Goal: Task Accomplishment & Management: Use online tool/utility

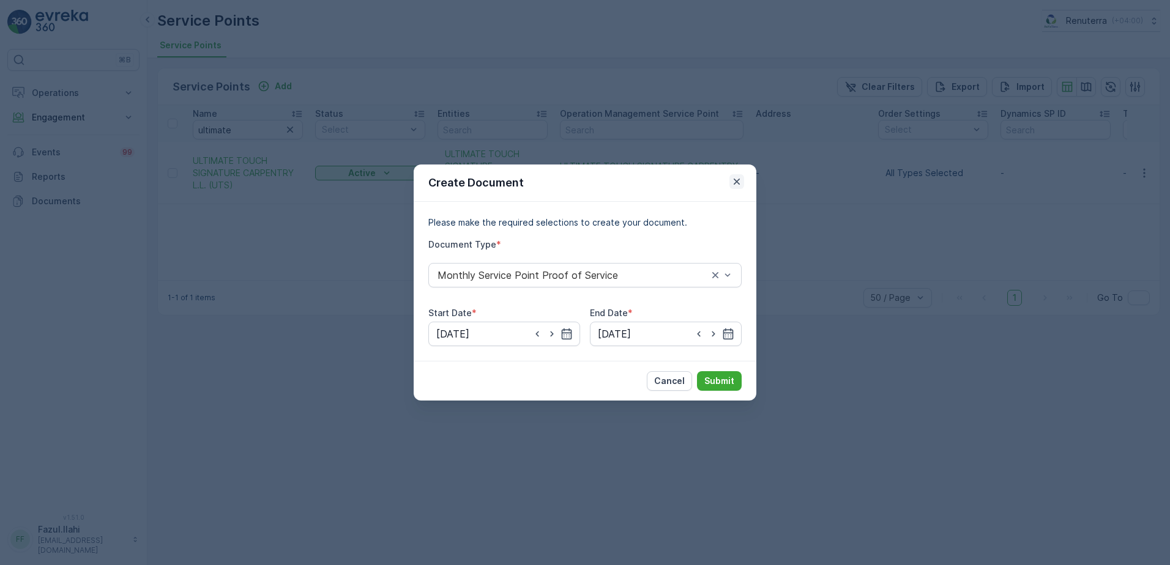
click at [736, 176] on icon "button" at bounding box center [737, 182] width 12 height 12
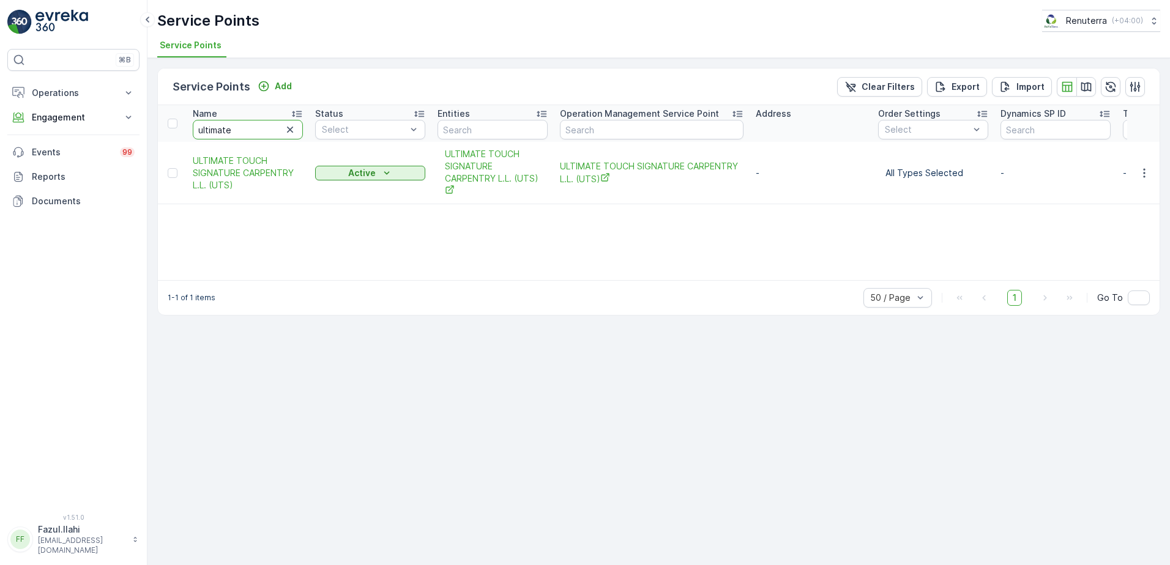
click at [250, 124] on input "ultimate" at bounding box center [248, 130] width 110 height 20
paste input "OPAL LANDSCAPING?"
type input "OPAL LANDSCAPING?"
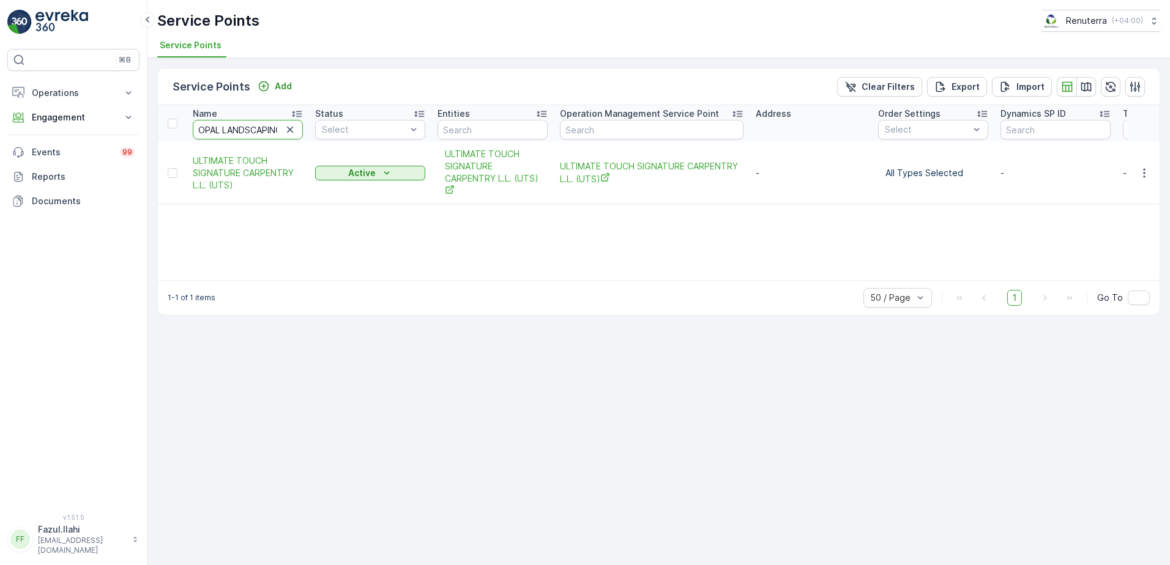
scroll to position [0, 11]
click at [280, 131] on input "OPAL LANDSCAPING?" at bounding box center [248, 130] width 110 height 20
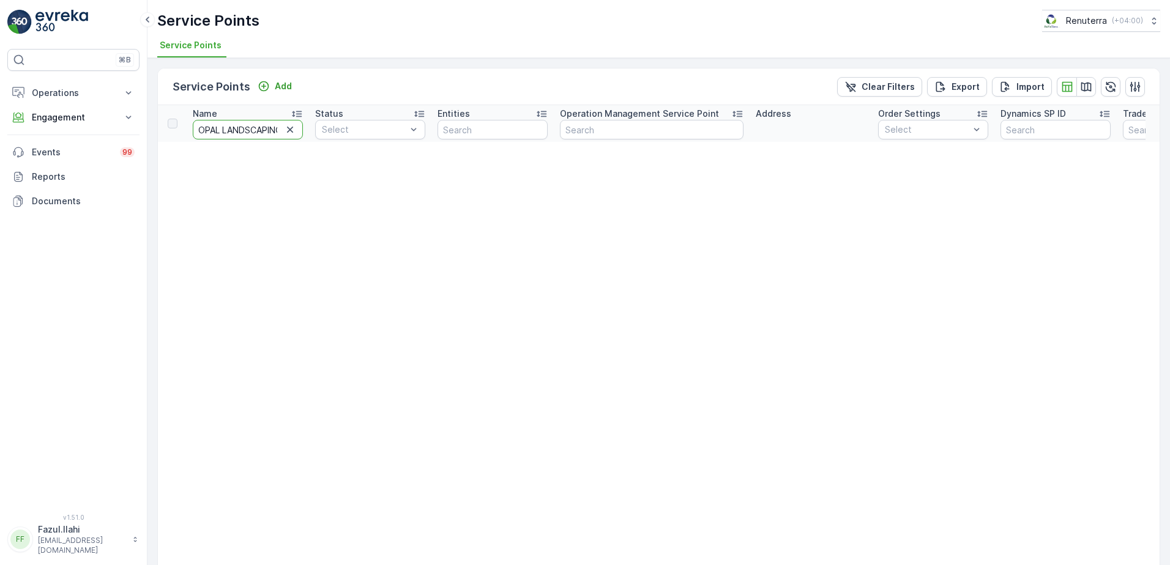
click at [276, 132] on input "OPAL LANDSCAPING?" at bounding box center [248, 130] width 110 height 20
type input "OPAL LANDSCAPINgG?"
click at [242, 135] on input "OPAL LANDSCAPINgG?" at bounding box center [248, 130] width 110 height 20
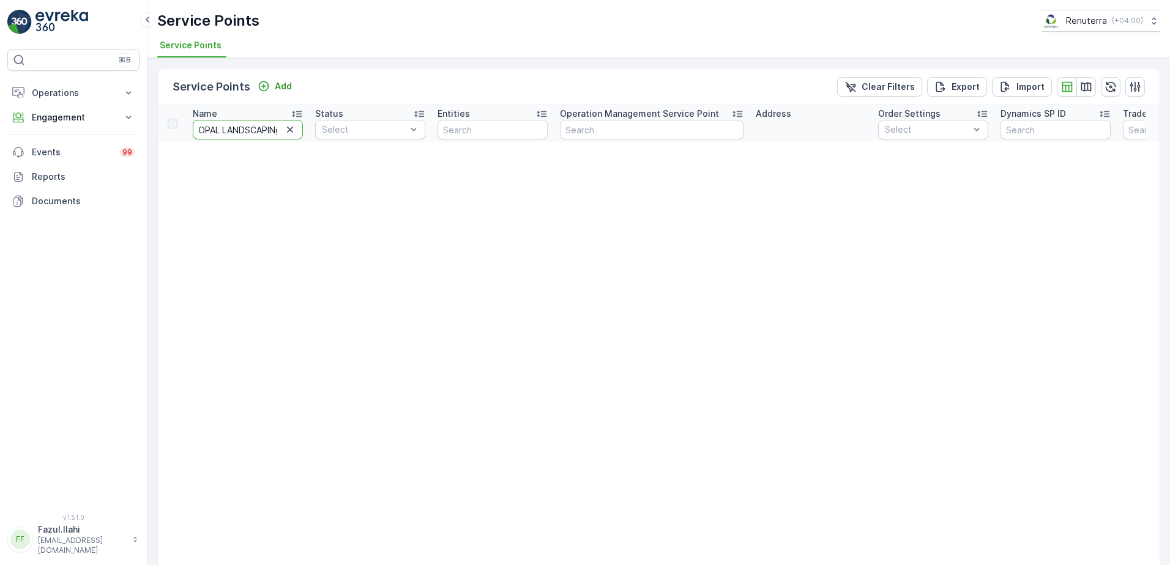
click at [250, 129] on input "OPAL LANDSCAPINgG?" at bounding box center [248, 130] width 110 height 20
type input "Opal"
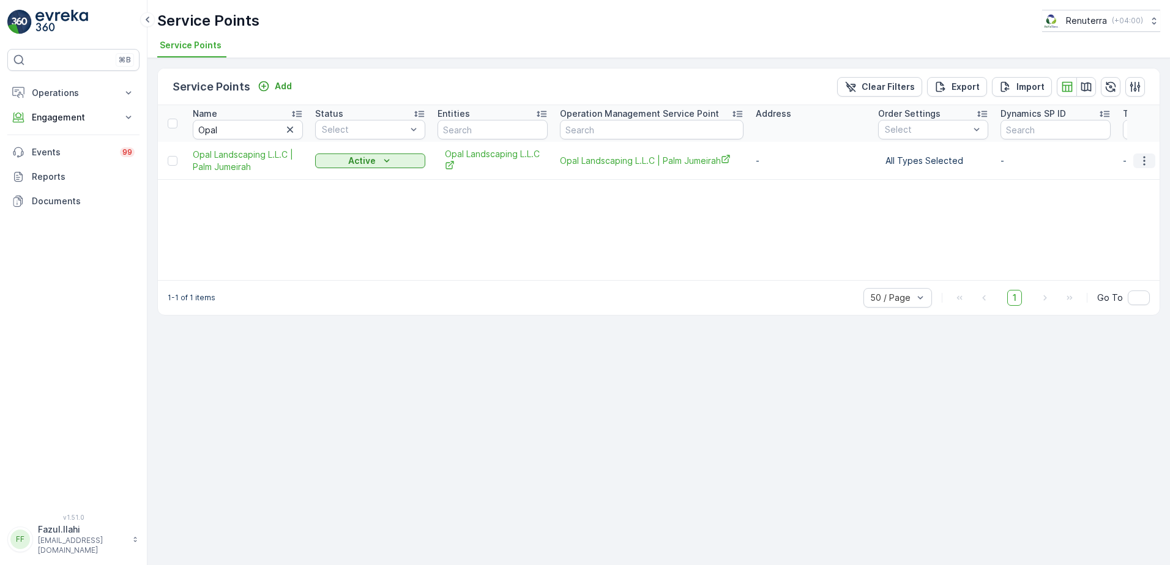
click at [1149, 161] on icon "button" at bounding box center [1144, 161] width 12 height 12
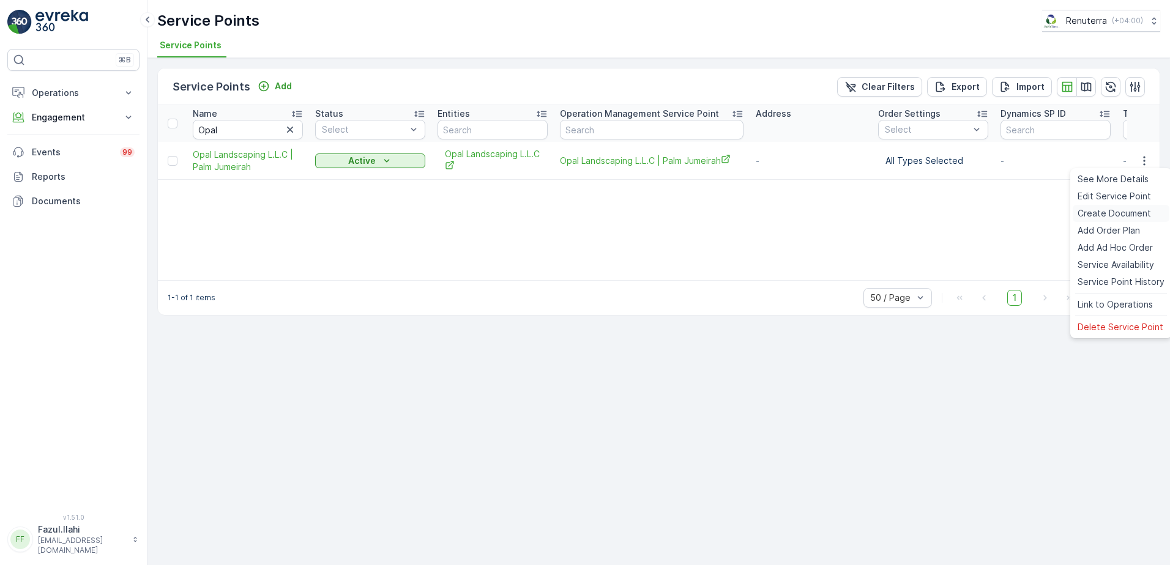
click at [1100, 215] on span "Create Document" at bounding box center [1114, 213] width 73 height 12
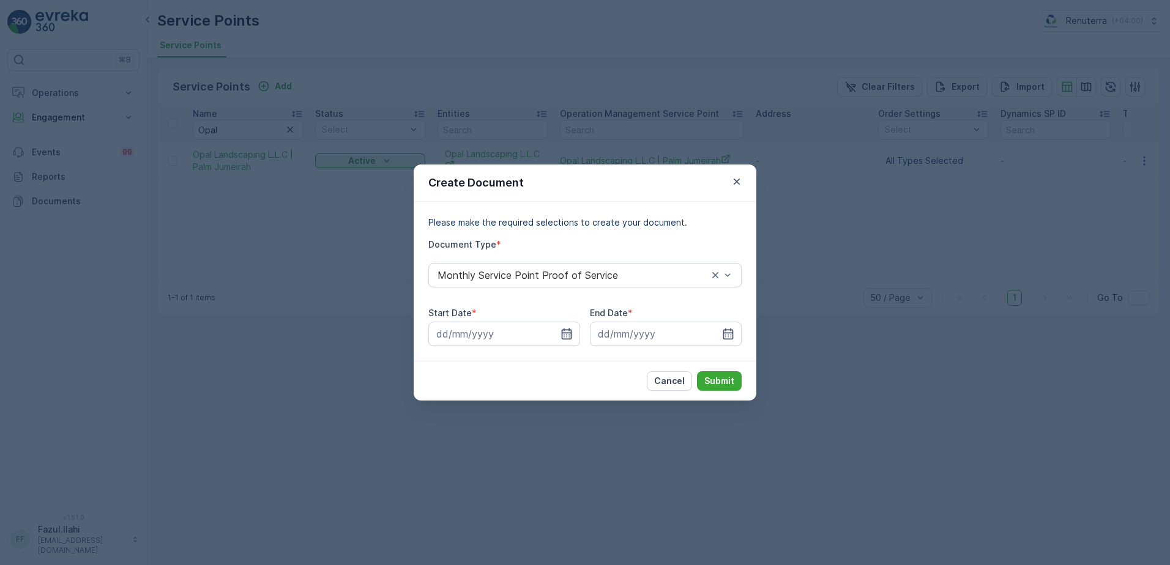
click at [572, 334] on icon "button" at bounding box center [567, 334] width 12 height 12
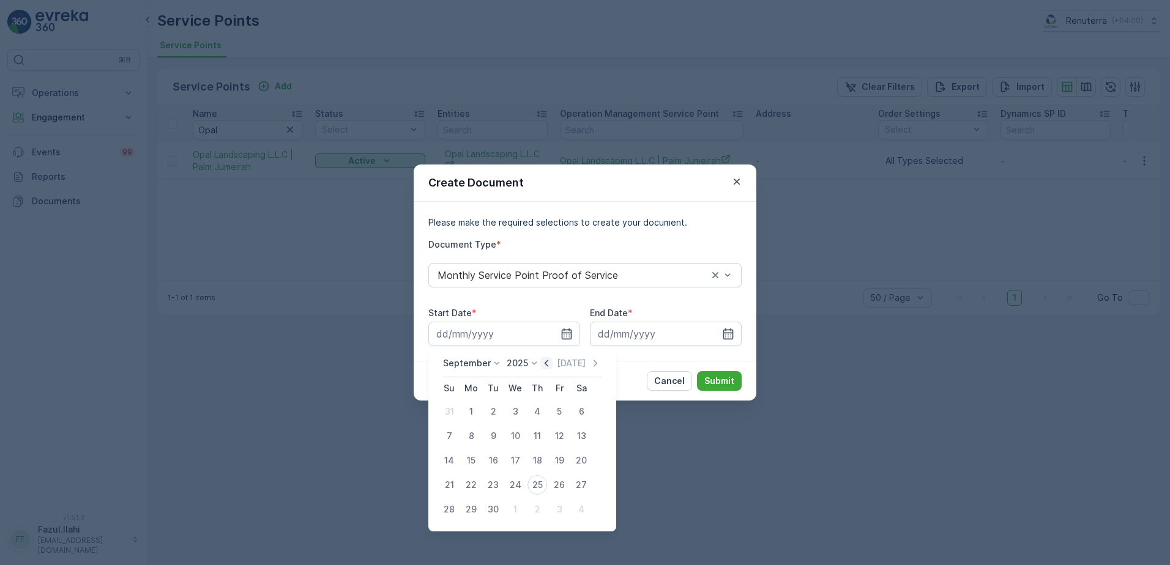
click at [548, 360] on icon "button" at bounding box center [546, 363] width 12 height 12
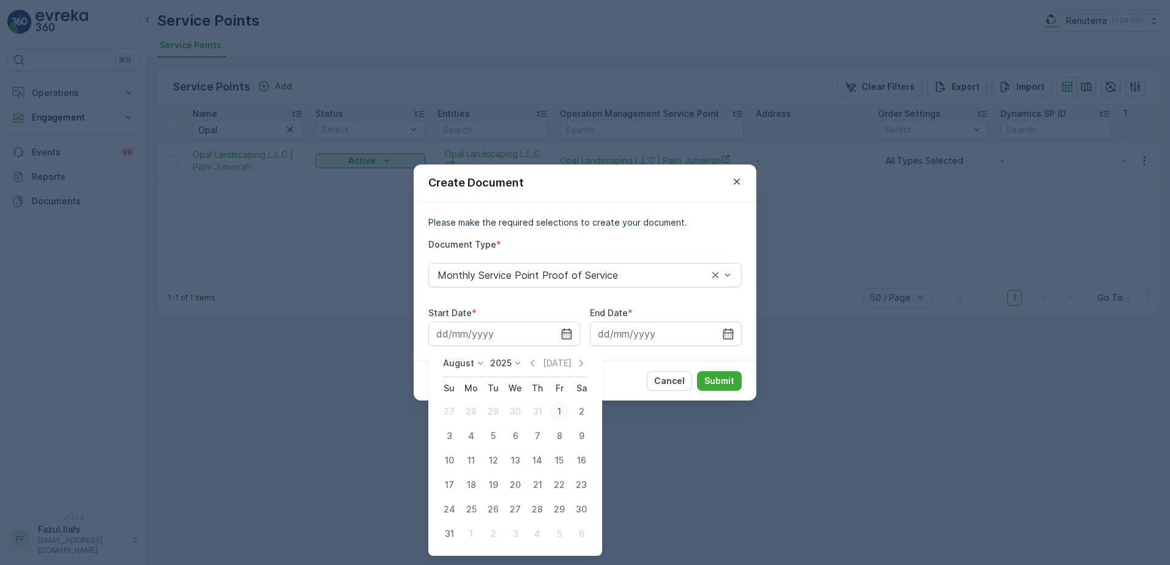
click at [558, 413] on div "1" at bounding box center [559, 412] width 20 height 20
type input "[DATE]"
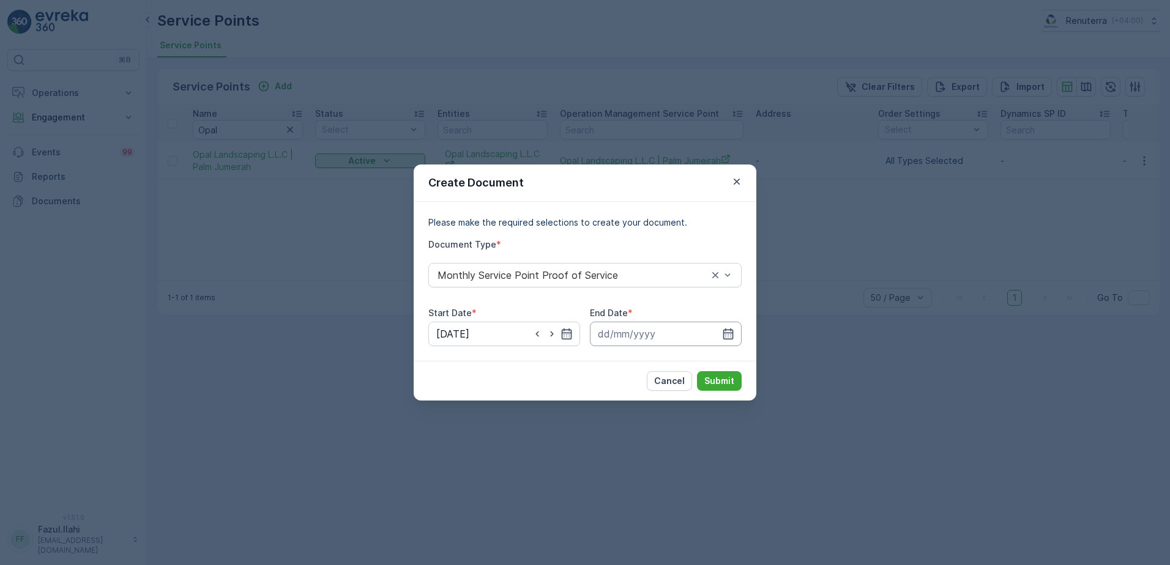
click at [736, 332] on input at bounding box center [666, 334] width 152 height 24
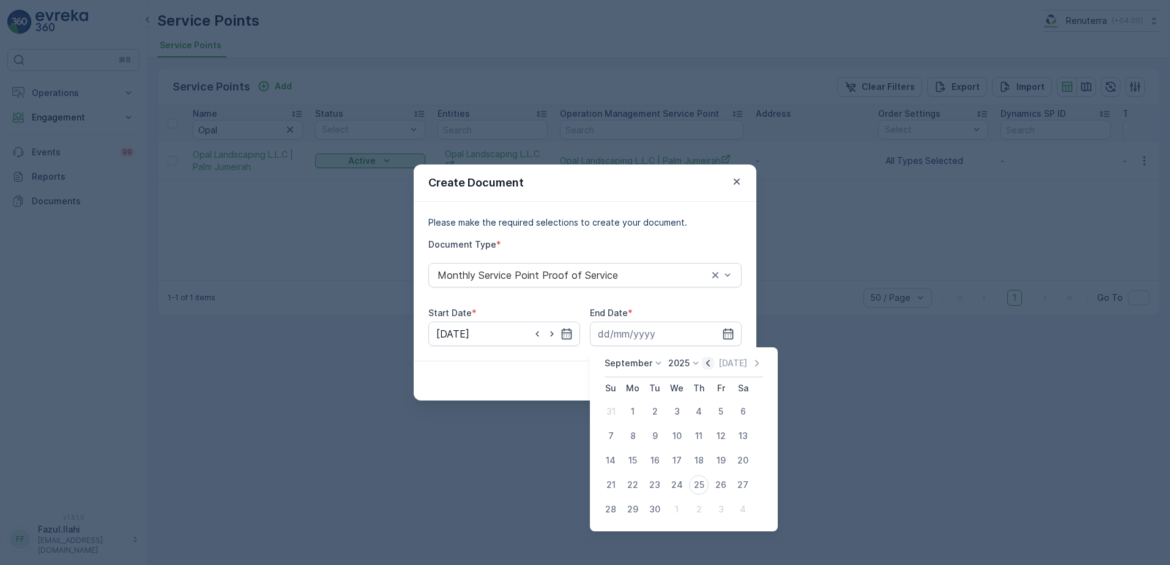
click at [707, 365] on icon "button" at bounding box center [708, 363] width 12 height 12
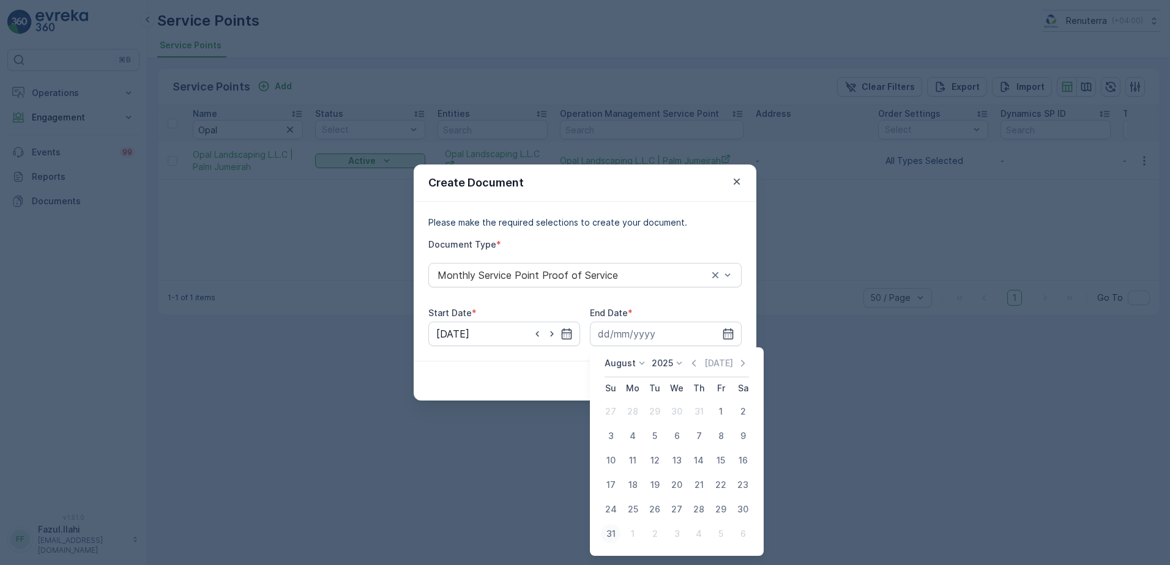
click at [610, 531] on div "31" at bounding box center [611, 534] width 20 height 20
type input "[DATE]"
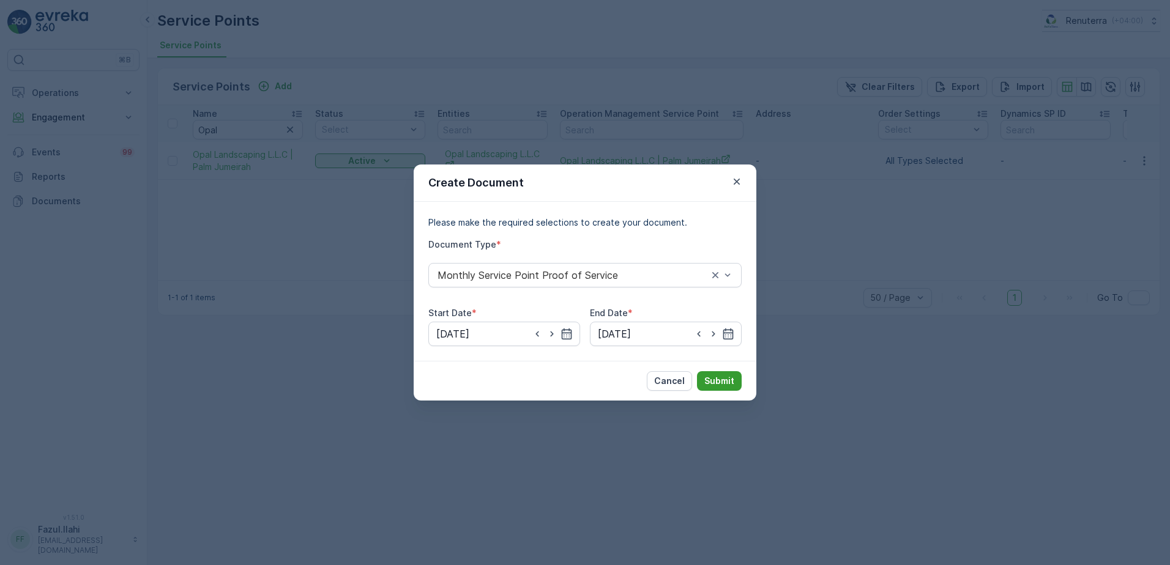
click at [718, 380] on p "Submit" at bounding box center [719, 381] width 30 height 12
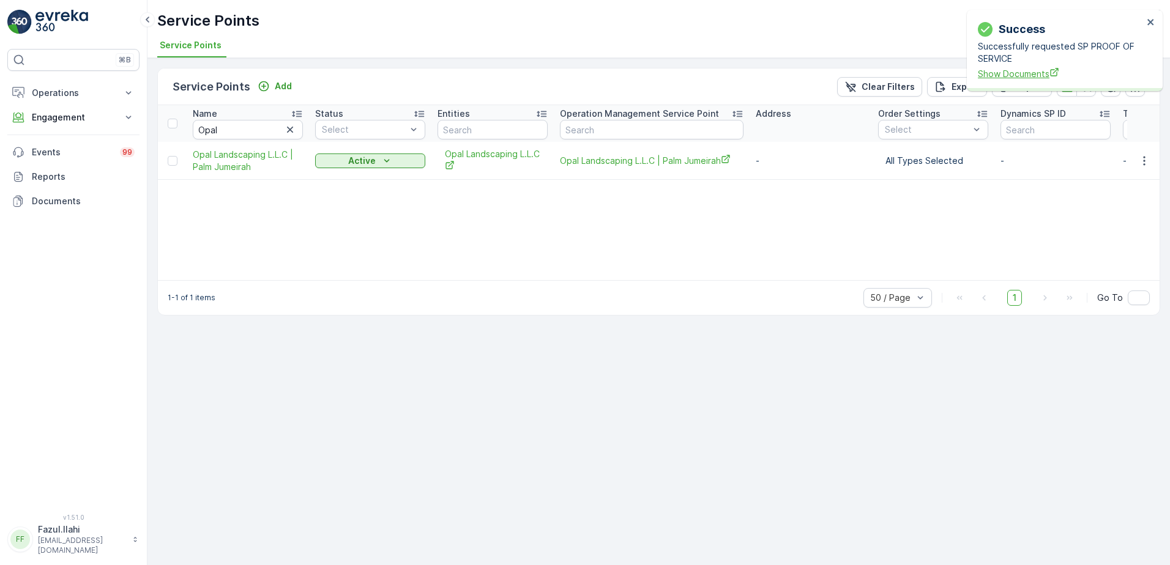
click at [1037, 74] on span "Show Documents" at bounding box center [1060, 73] width 165 height 13
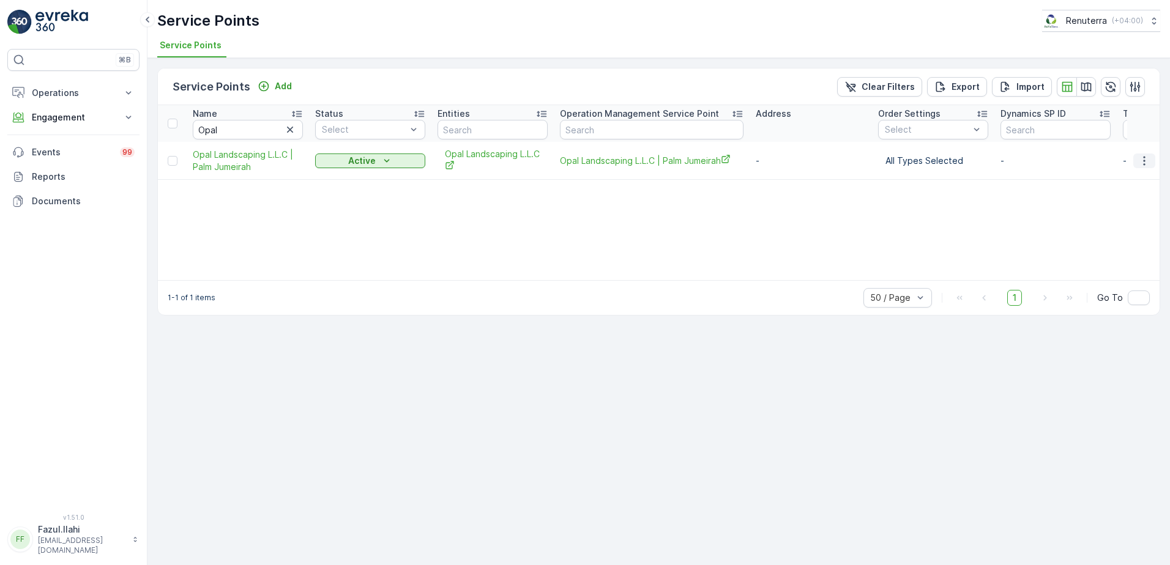
click at [1144, 163] on icon "button" at bounding box center [1144, 160] width 2 height 9
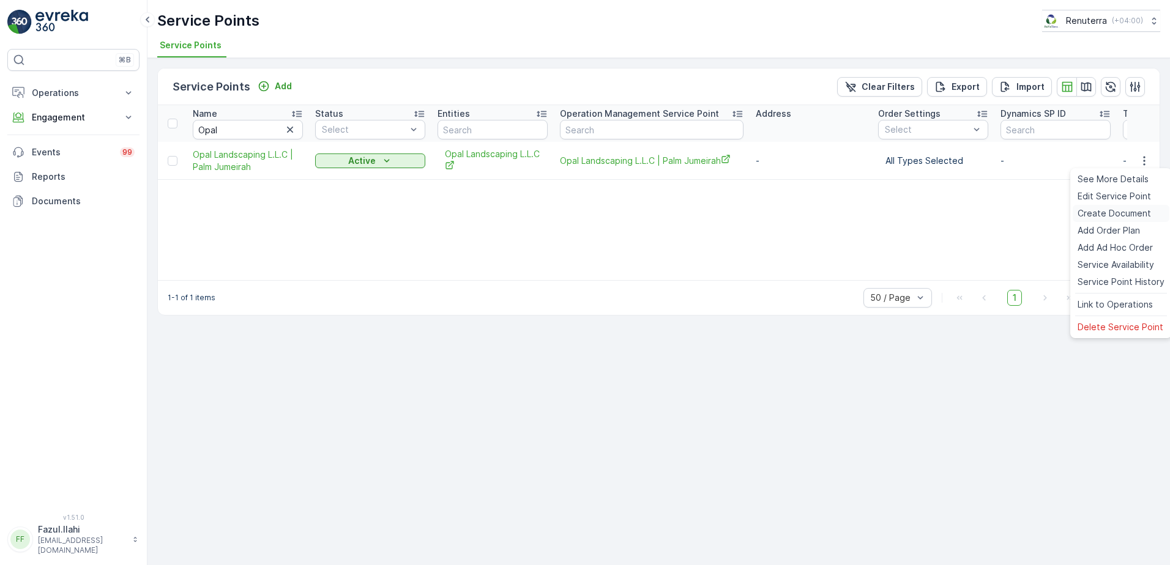
click at [1094, 212] on span "Create Document" at bounding box center [1114, 213] width 73 height 12
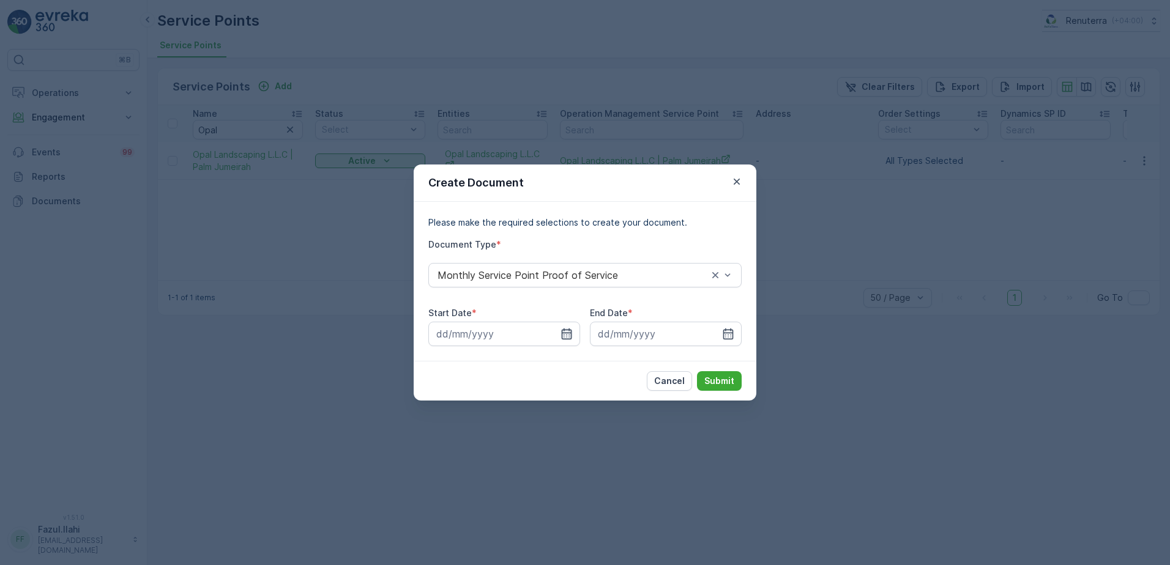
click at [568, 333] on icon "button" at bounding box center [567, 334] width 10 height 11
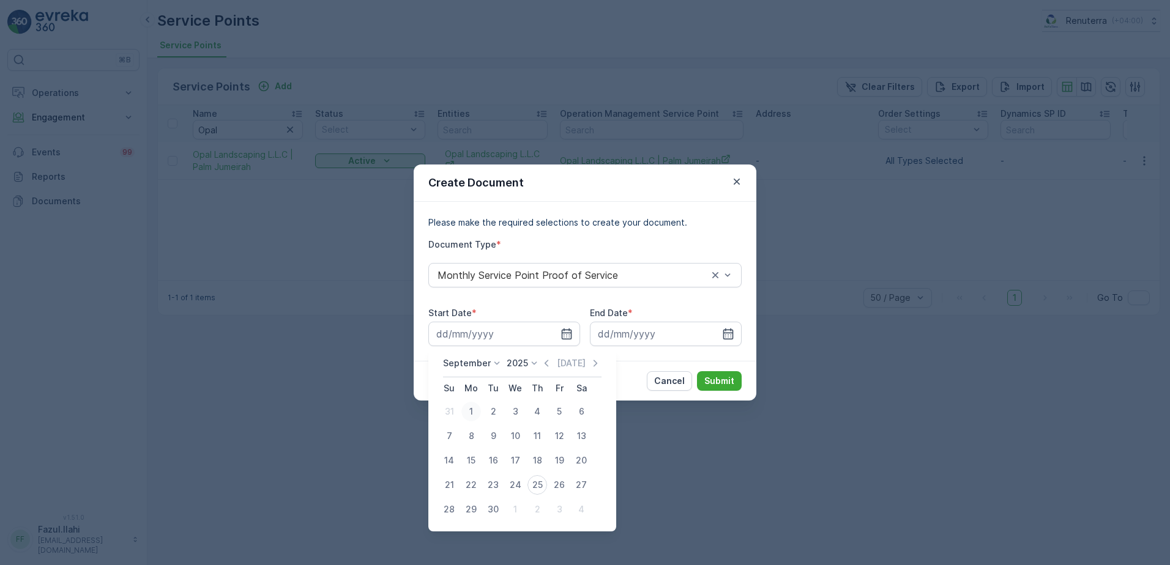
click at [475, 411] on div "1" at bounding box center [471, 412] width 20 height 20
type input "[DATE]"
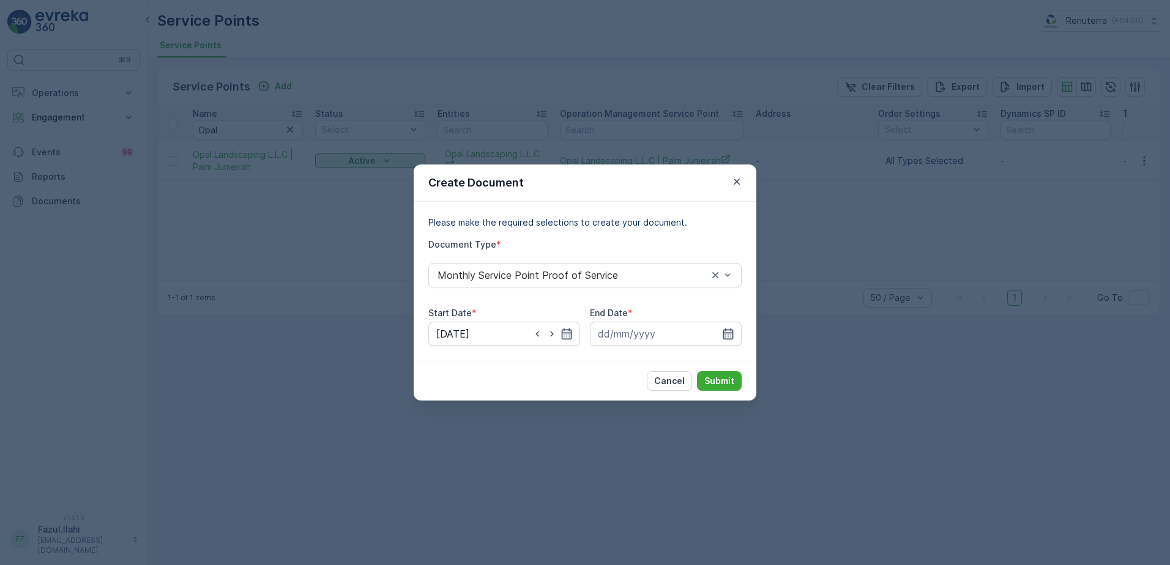
click at [727, 333] on icon "button" at bounding box center [728, 334] width 10 height 11
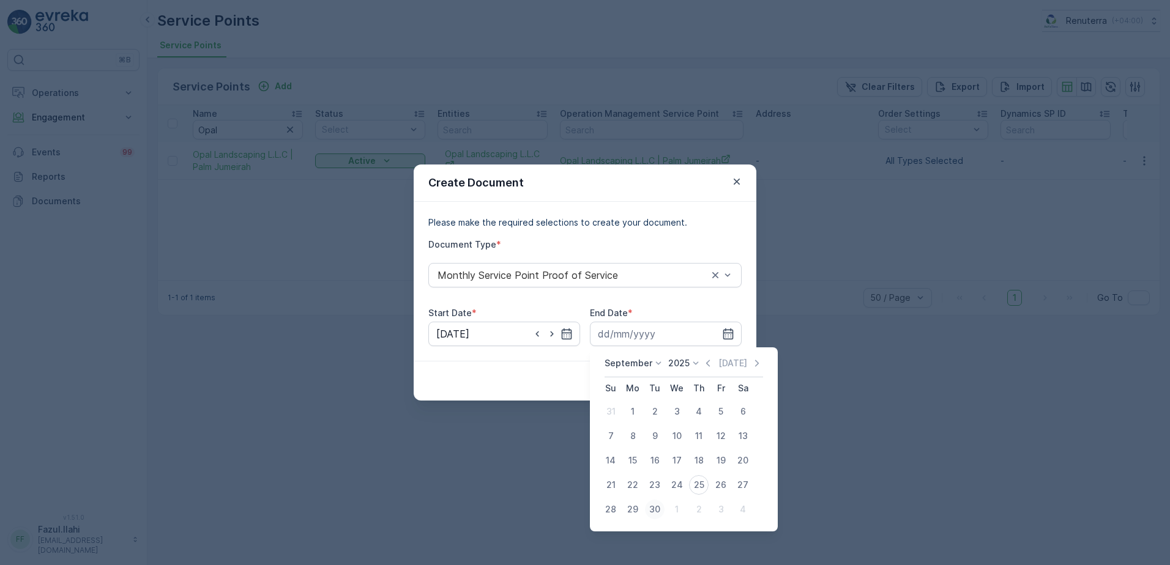
click at [650, 513] on div "30" at bounding box center [655, 510] width 20 height 20
type input "[DATE]"
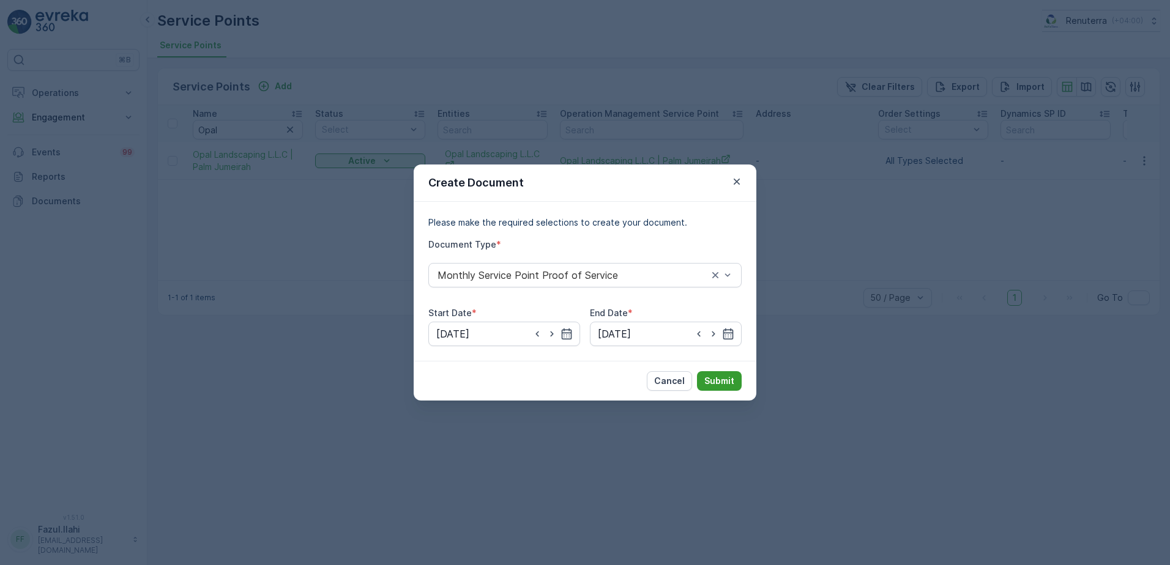
click at [729, 379] on p "Submit" at bounding box center [719, 381] width 30 height 12
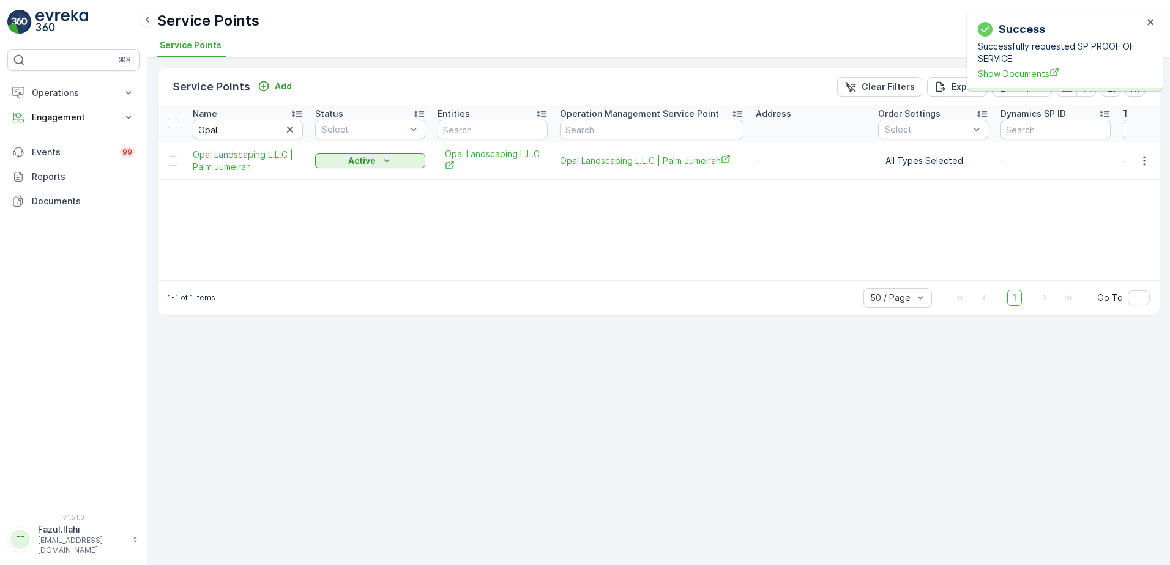
click at [1020, 74] on span "Show Documents" at bounding box center [1060, 73] width 165 height 13
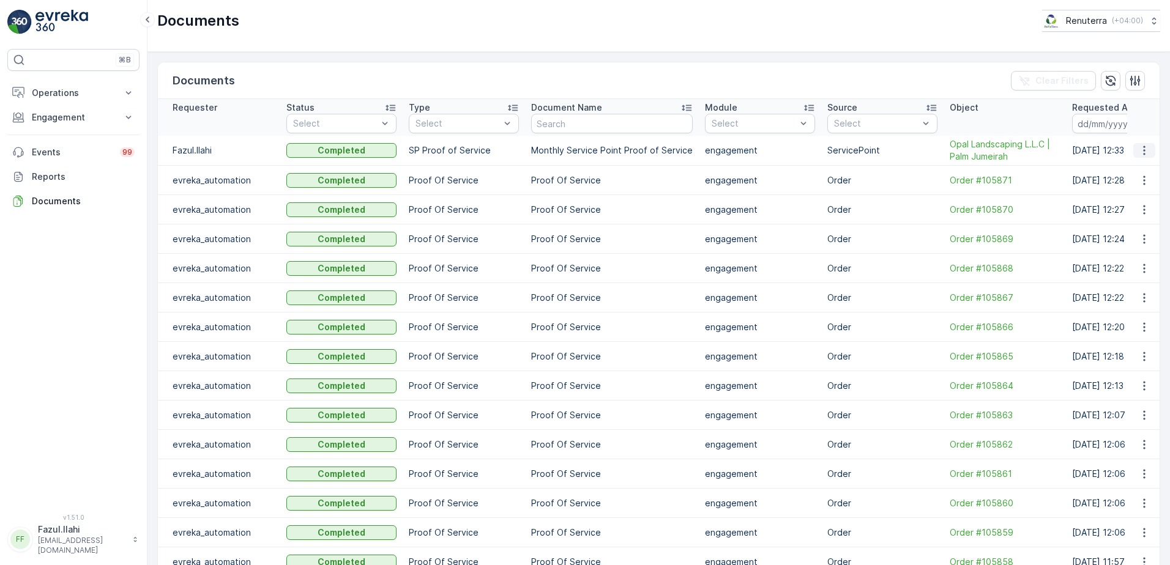
click at [1141, 148] on icon "button" at bounding box center [1144, 150] width 12 height 12
click at [1132, 169] on span "See Details" at bounding box center [1140, 169] width 47 height 12
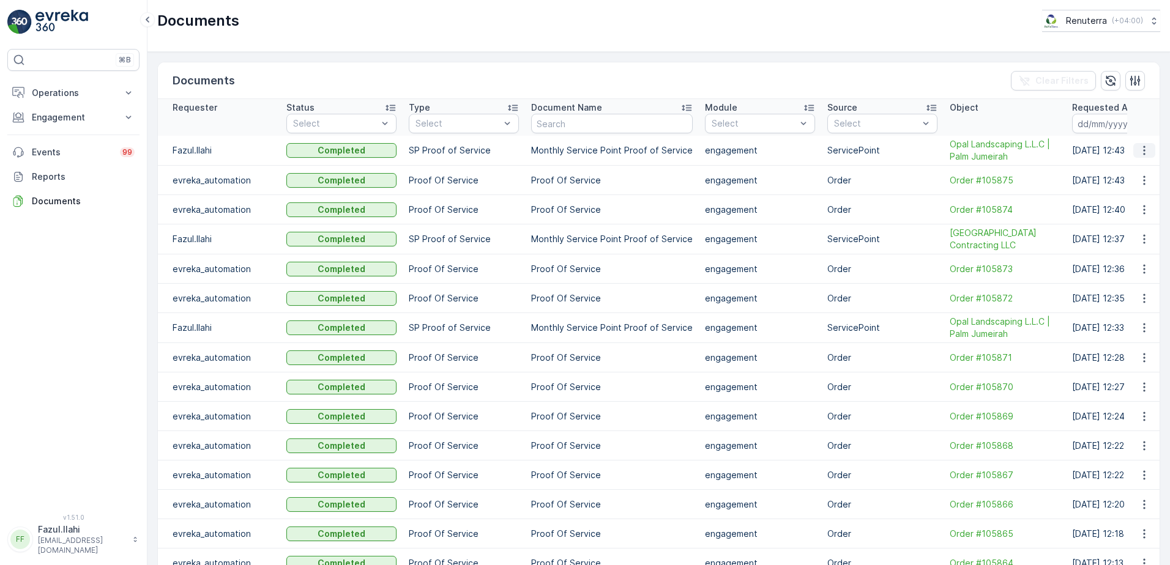
click at [1142, 150] on icon "button" at bounding box center [1144, 150] width 12 height 12
click at [1131, 166] on span "See Details" at bounding box center [1140, 169] width 47 height 12
